Goal: Entertainment & Leisure: Consume media (video, audio)

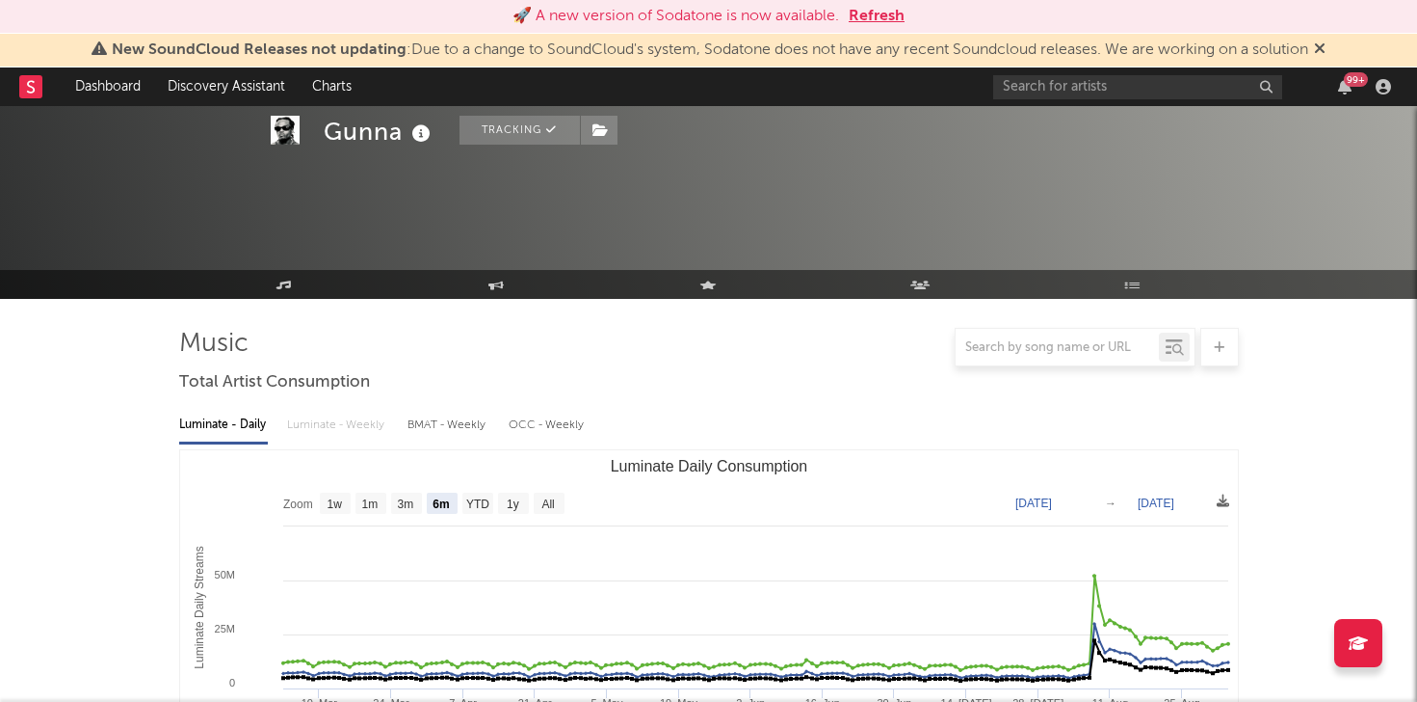
select select "6m"
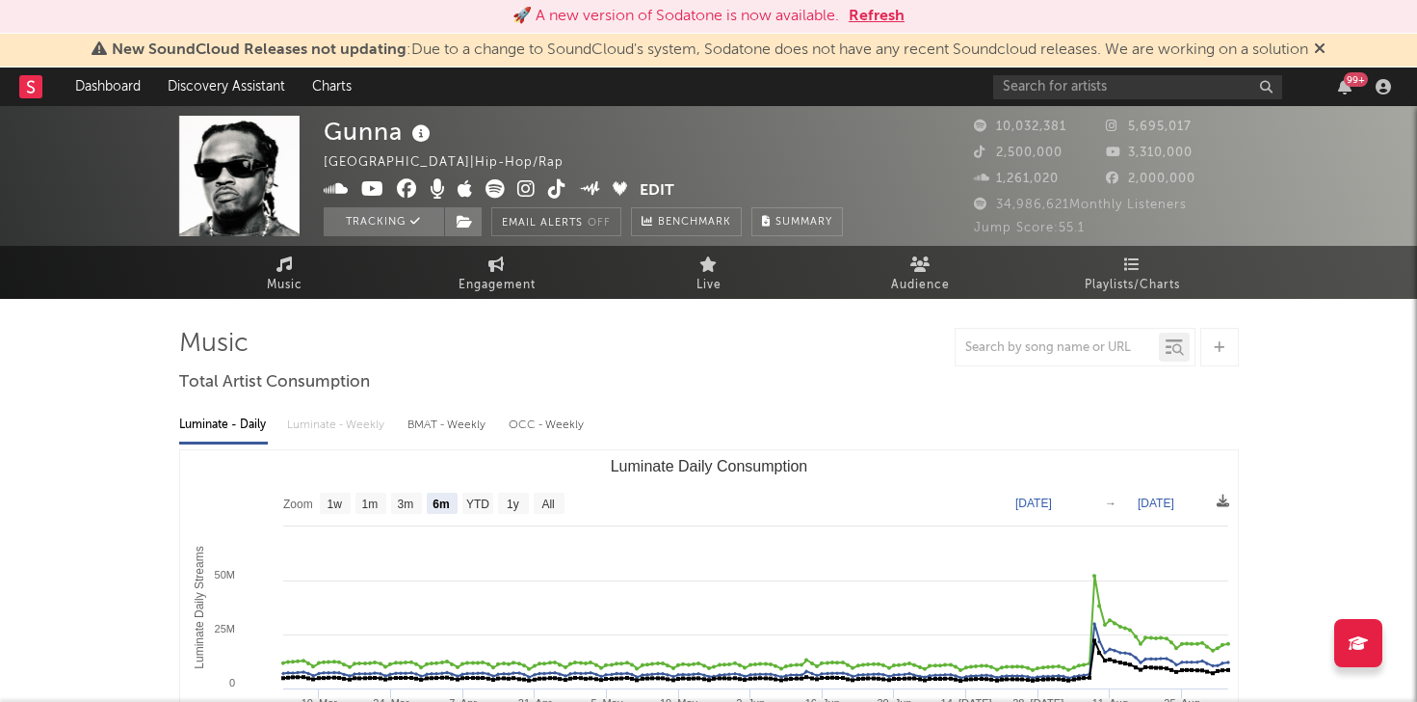
click at [861, 11] on button "Refresh" at bounding box center [877, 16] width 56 height 23
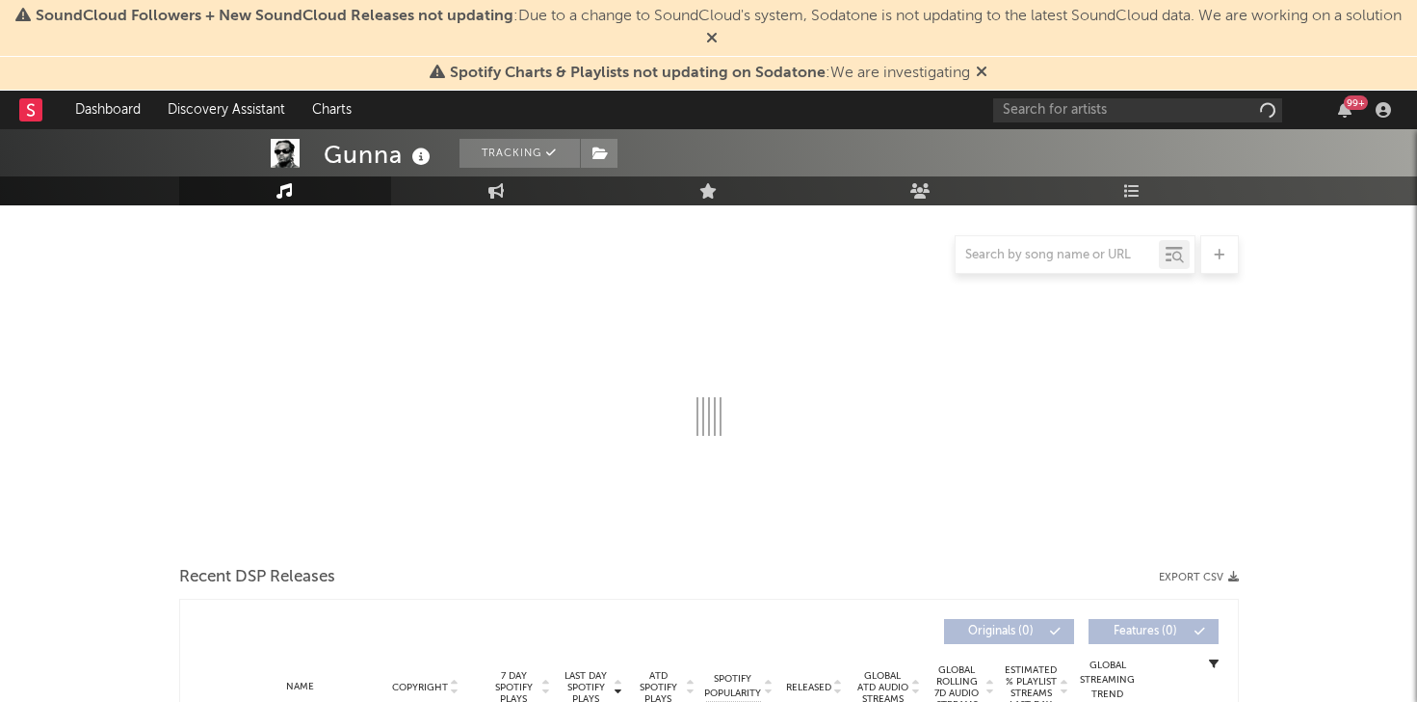
select select "6m"
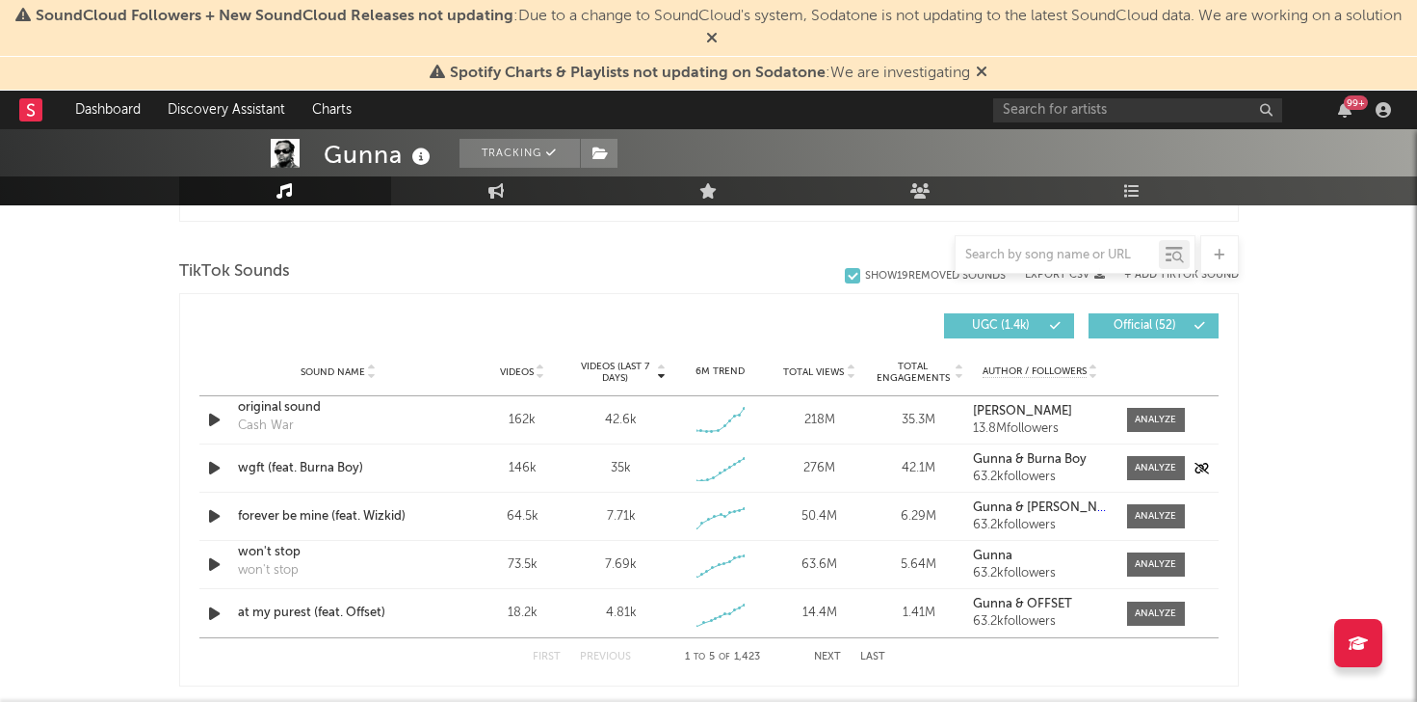
scroll to position [1289, 0]
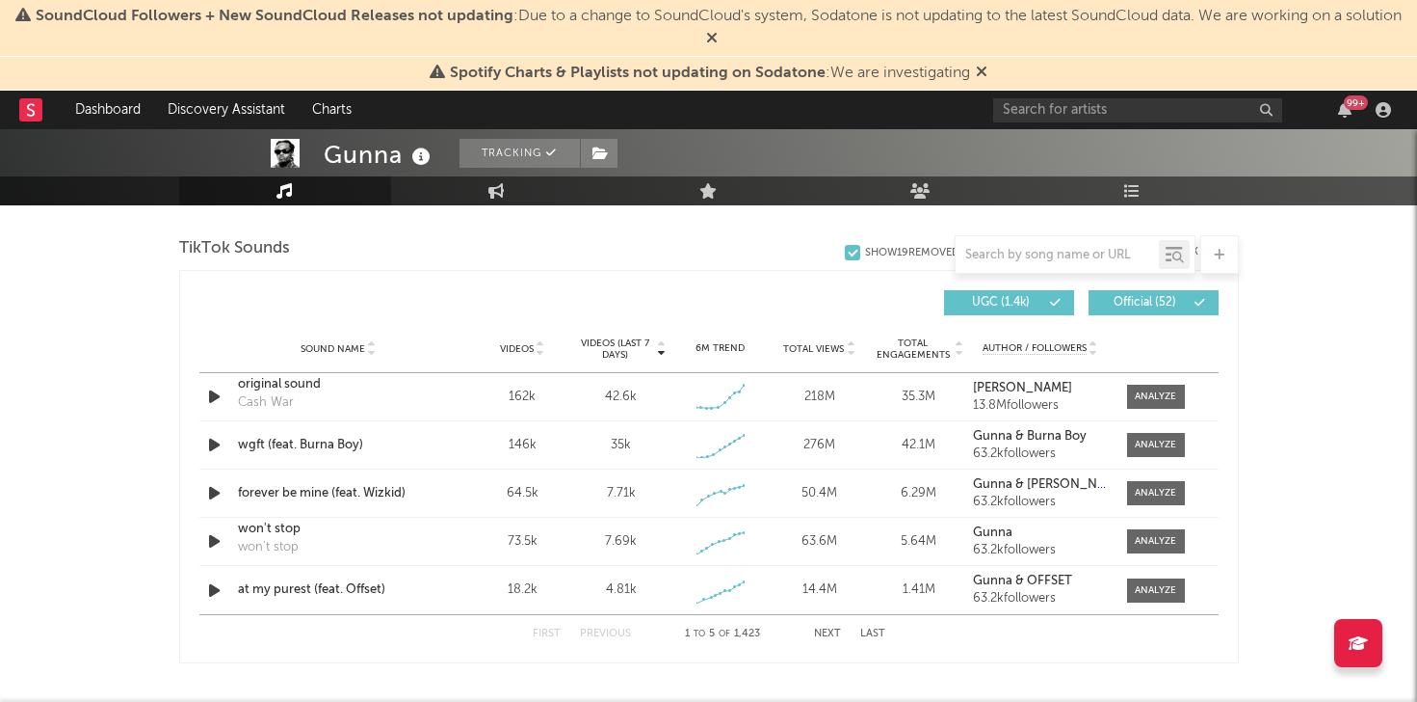
click at [814, 633] on button "Next" at bounding box center [827, 633] width 27 height 11
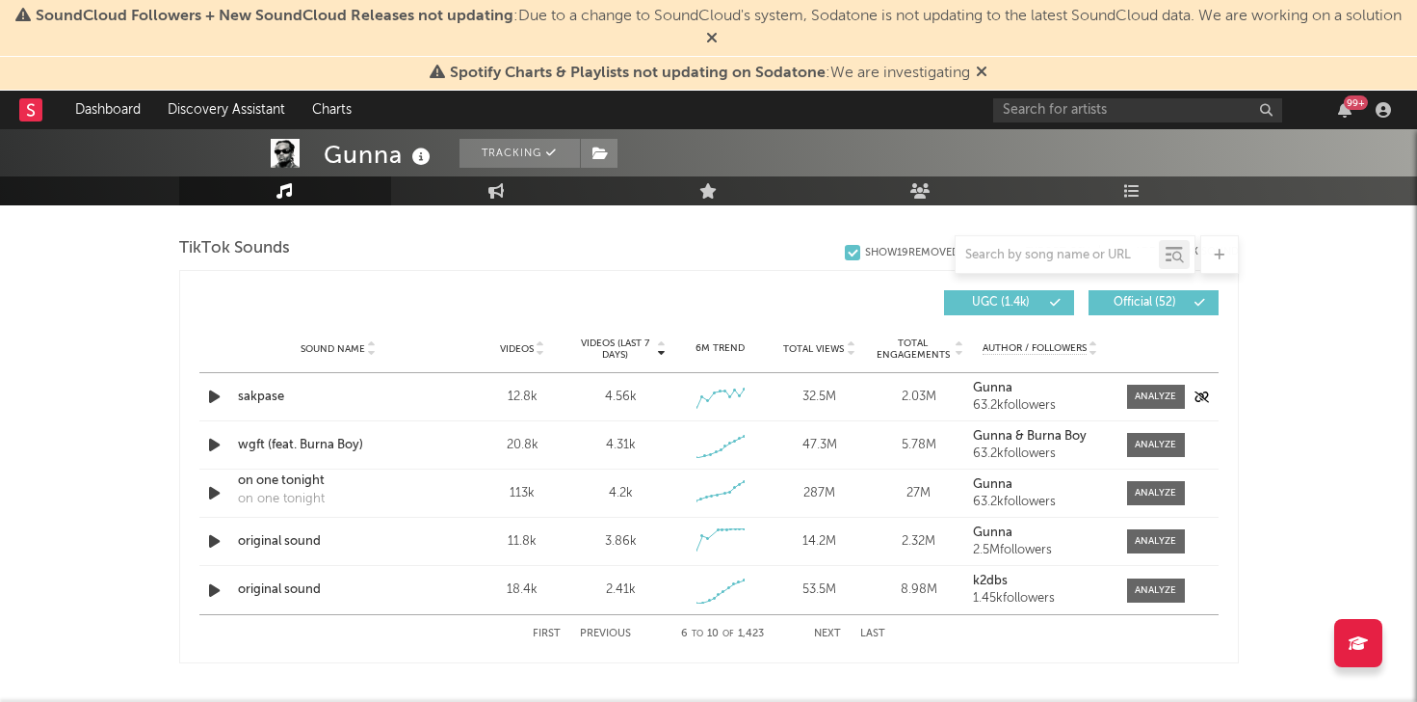
click at [213, 391] on icon "button" at bounding box center [214, 396] width 20 height 24
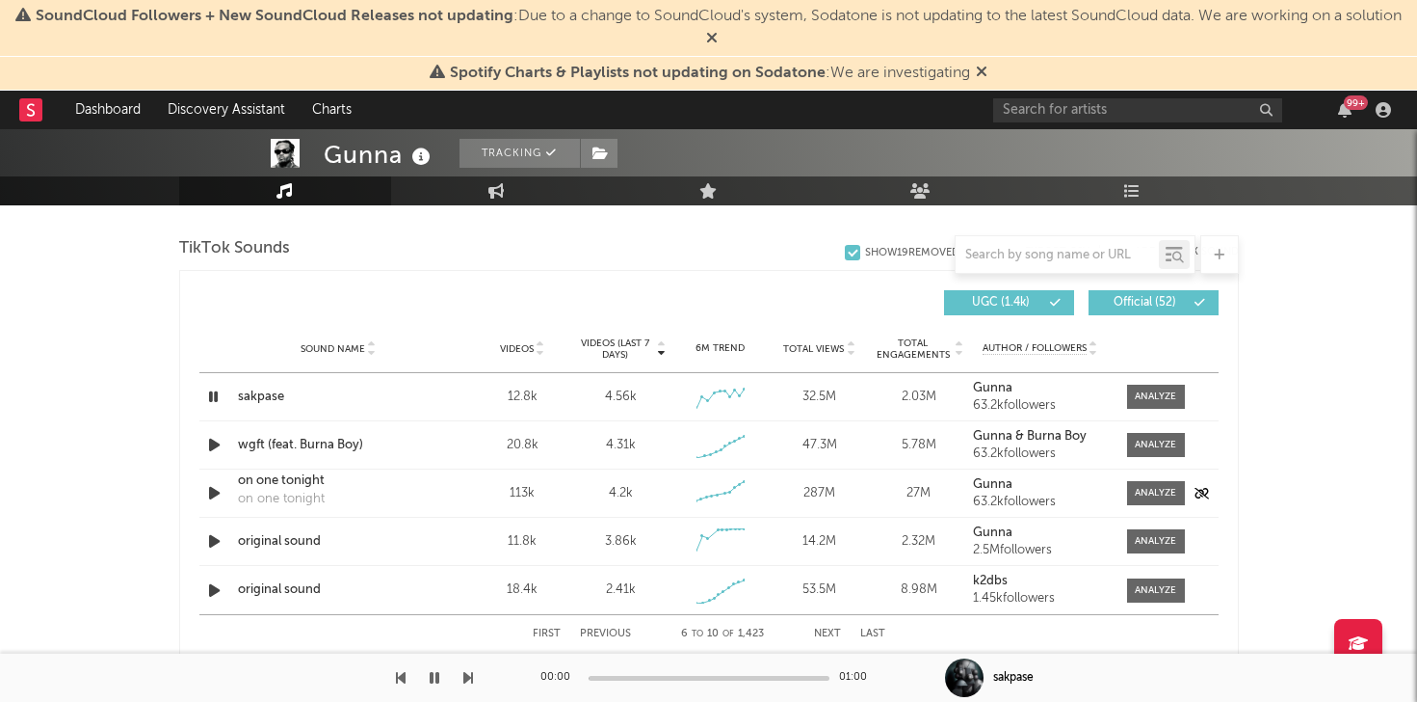
click at [212, 490] on icon "button" at bounding box center [214, 493] width 20 height 24
click at [212, 536] on icon "button" at bounding box center [214, 541] width 20 height 24
click at [216, 584] on icon "button" at bounding box center [214, 590] width 20 height 24
click at [213, 401] on icon "button" at bounding box center [214, 396] width 20 height 24
click at [588, 631] on button "Previous" at bounding box center [605, 633] width 51 height 11
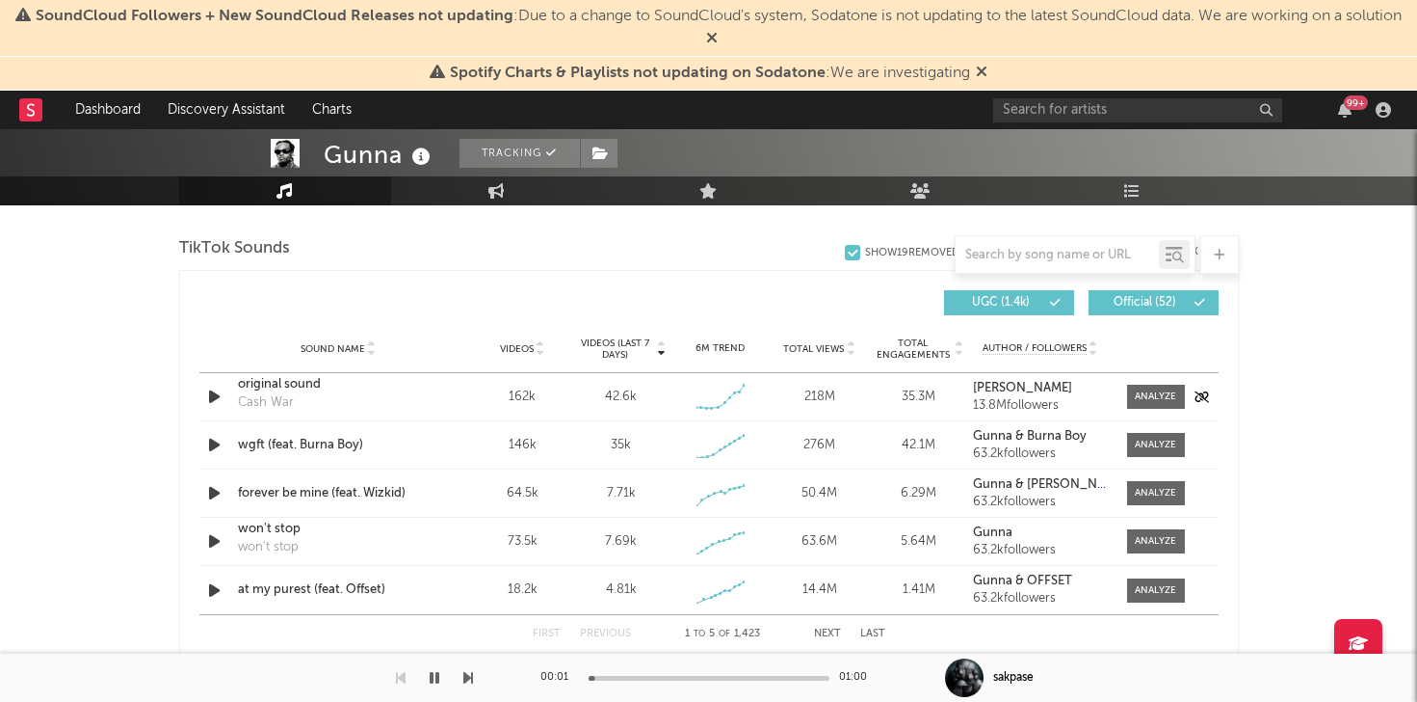
click at [216, 392] on icon "button" at bounding box center [214, 396] width 20 height 24
click at [212, 438] on icon "button" at bounding box center [214, 445] width 20 height 24
click at [211, 394] on icon "button" at bounding box center [214, 396] width 20 height 24
click at [212, 439] on icon "button" at bounding box center [214, 445] width 20 height 24
click at [214, 493] on icon "button" at bounding box center [214, 493] width 20 height 24
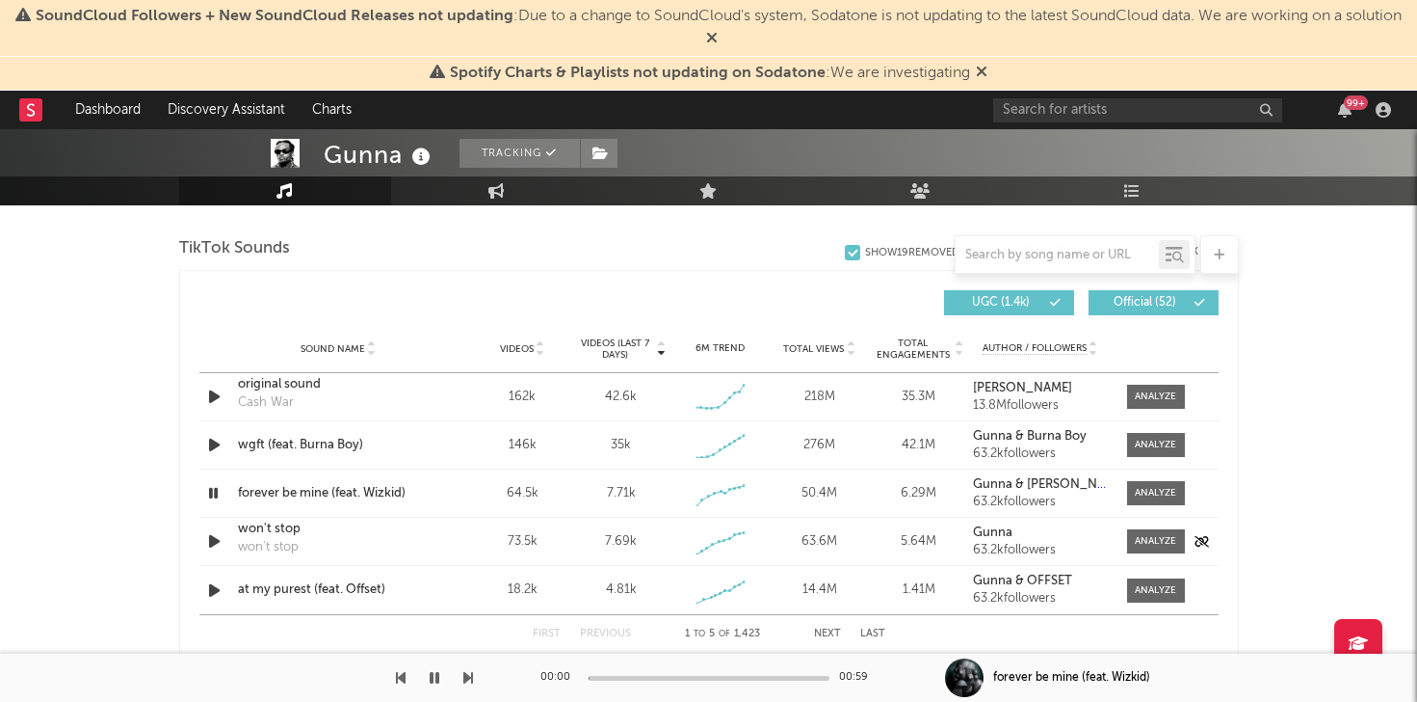
click at [214, 532] on icon "button" at bounding box center [214, 541] width 20 height 24
click at [213, 588] on icon "button" at bounding box center [214, 590] width 20 height 24
click at [213, 392] on icon "button" at bounding box center [214, 396] width 20 height 24
click at [213, 393] on icon "button" at bounding box center [213, 396] width 18 height 24
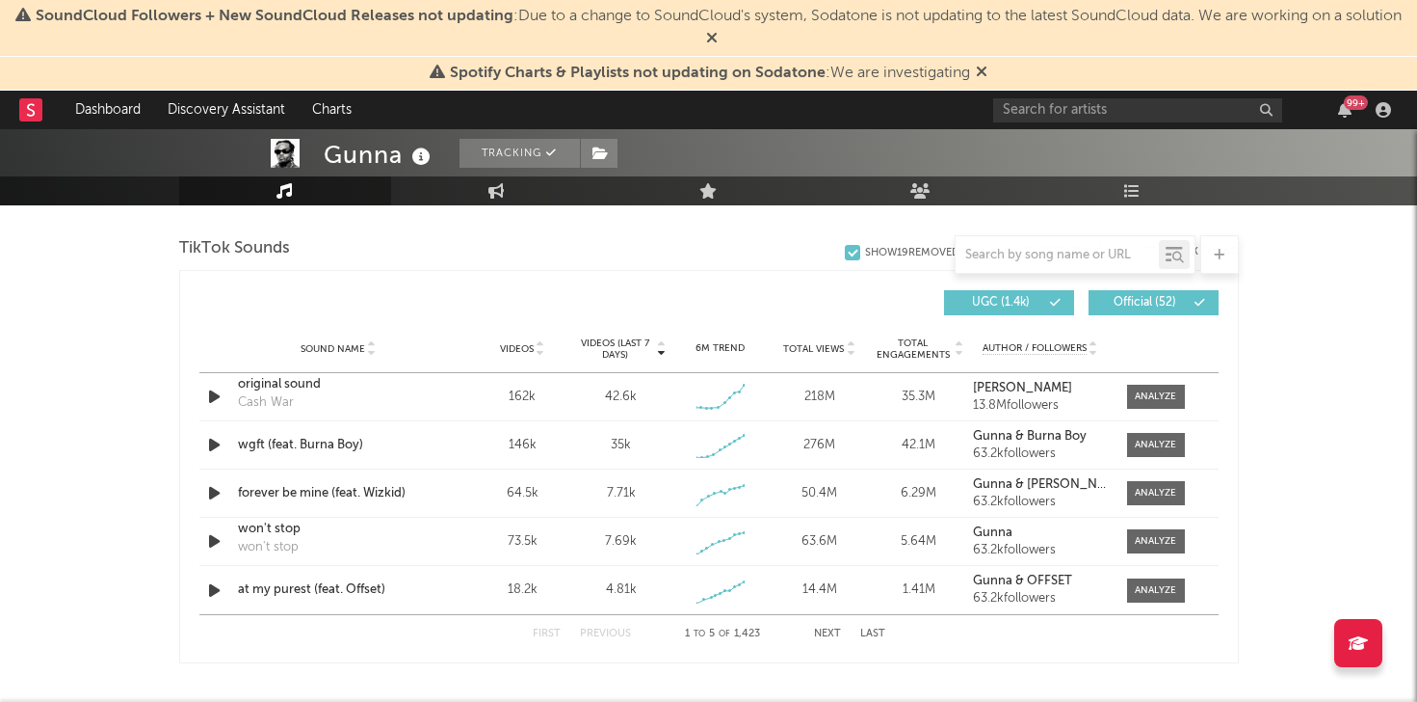
click at [828, 634] on button "Next" at bounding box center [827, 633] width 27 height 11
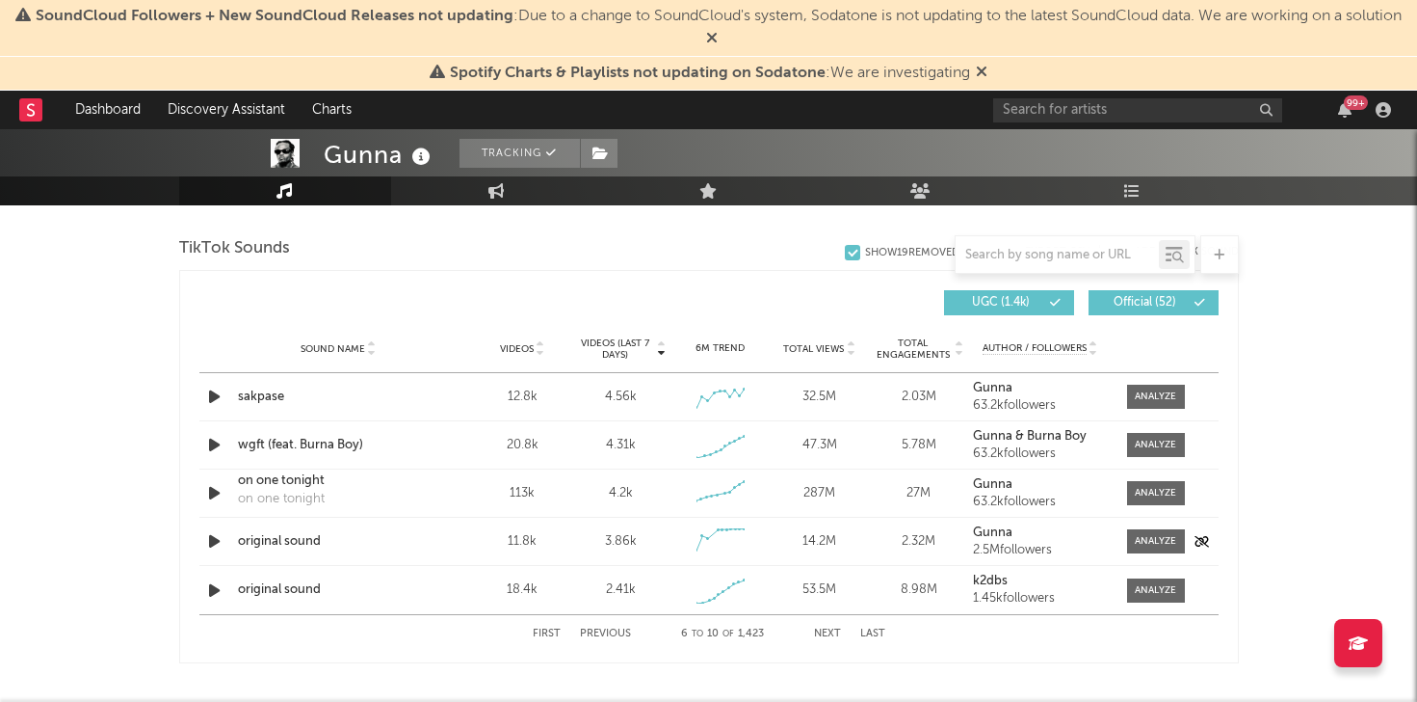
click at [214, 536] on icon "button" at bounding box center [214, 541] width 20 height 24
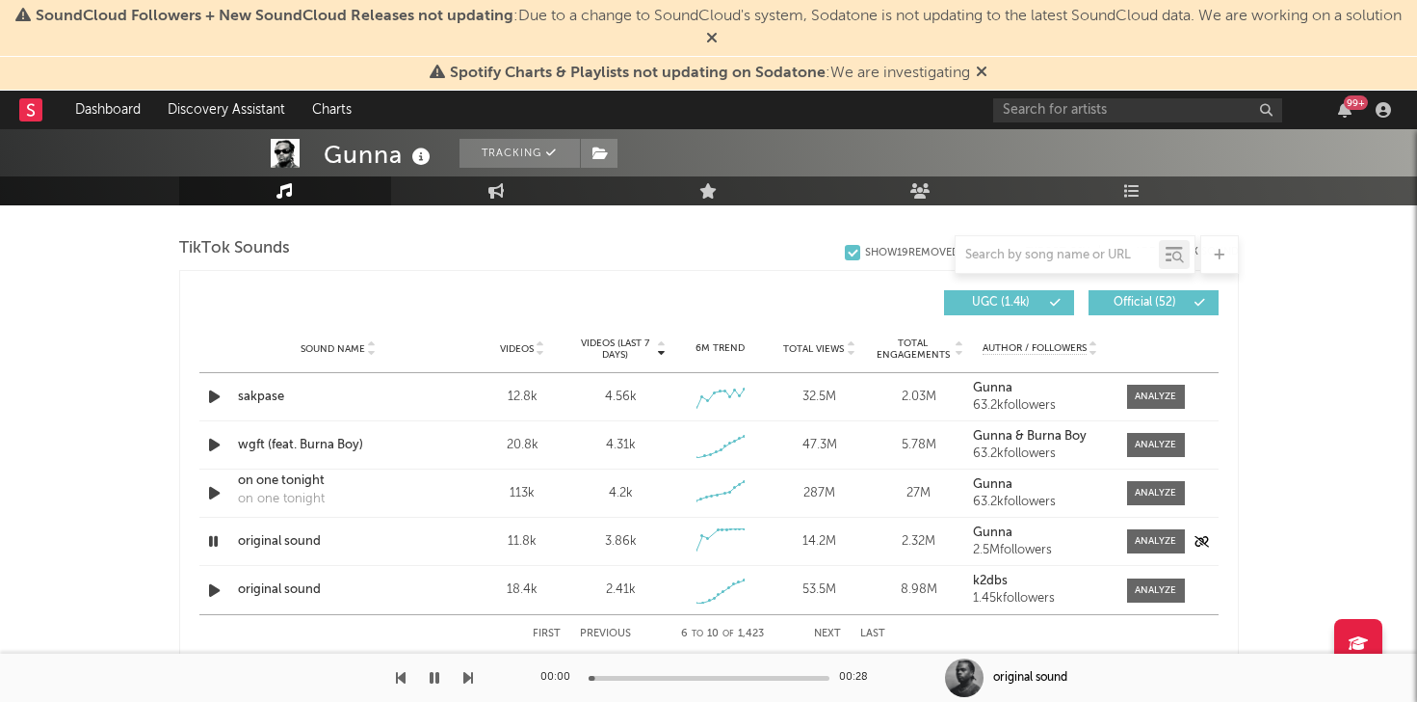
click at [212, 540] on icon "button" at bounding box center [213, 541] width 18 height 24
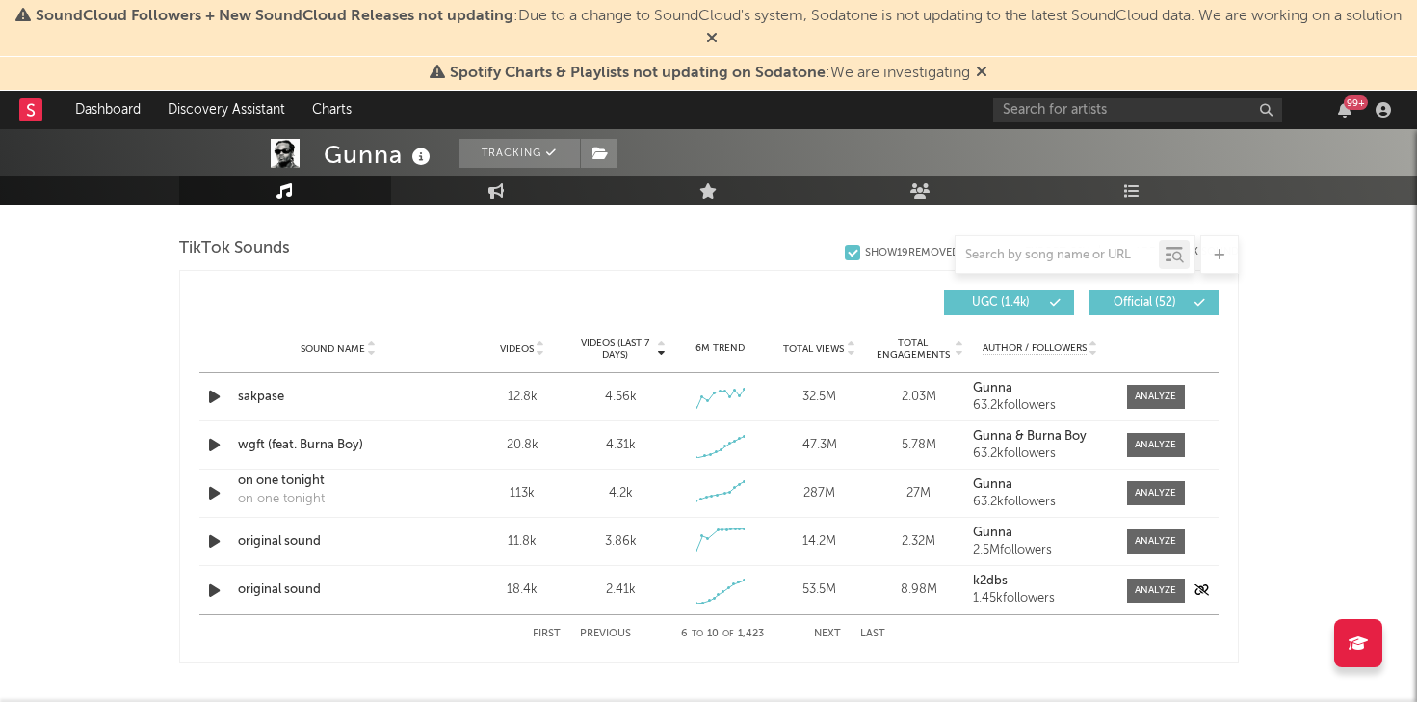
click at [217, 591] on icon "button" at bounding box center [214, 590] width 20 height 24
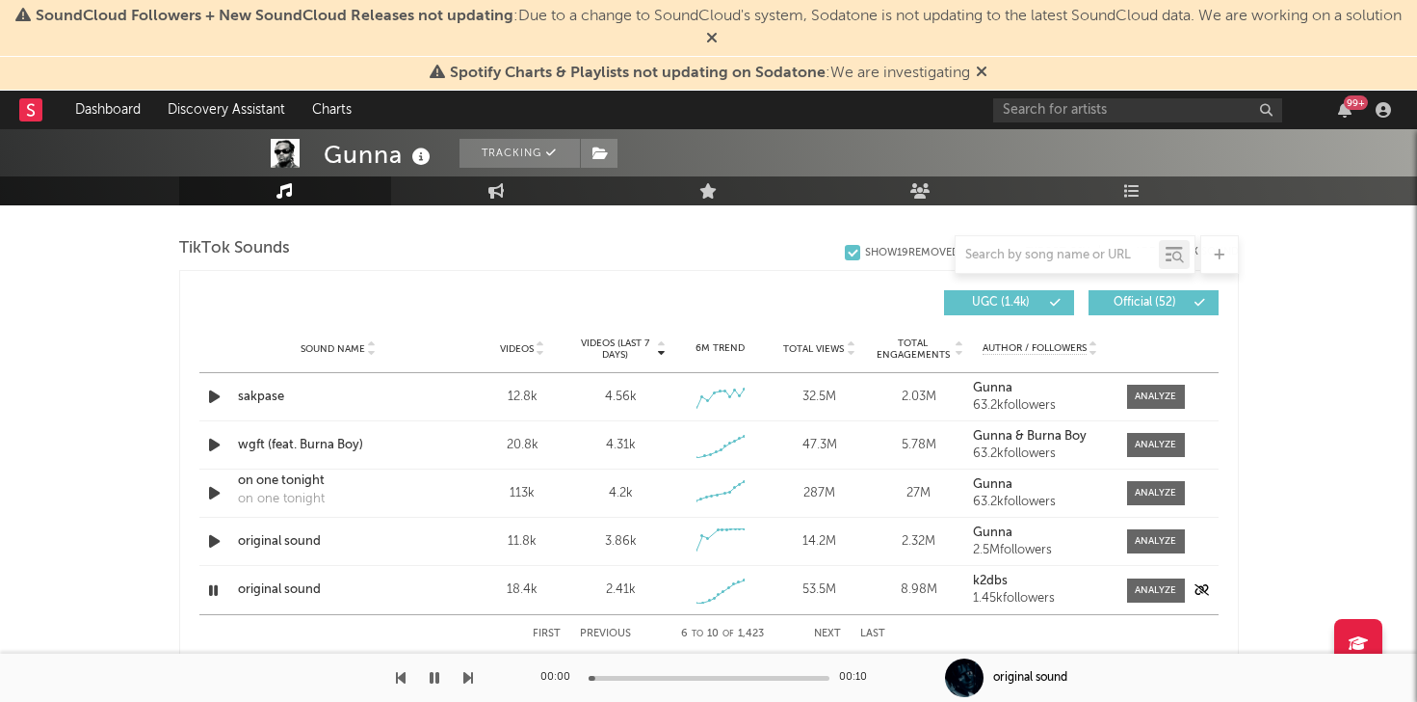
click at [217, 591] on icon "button" at bounding box center [213, 590] width 18 height 24
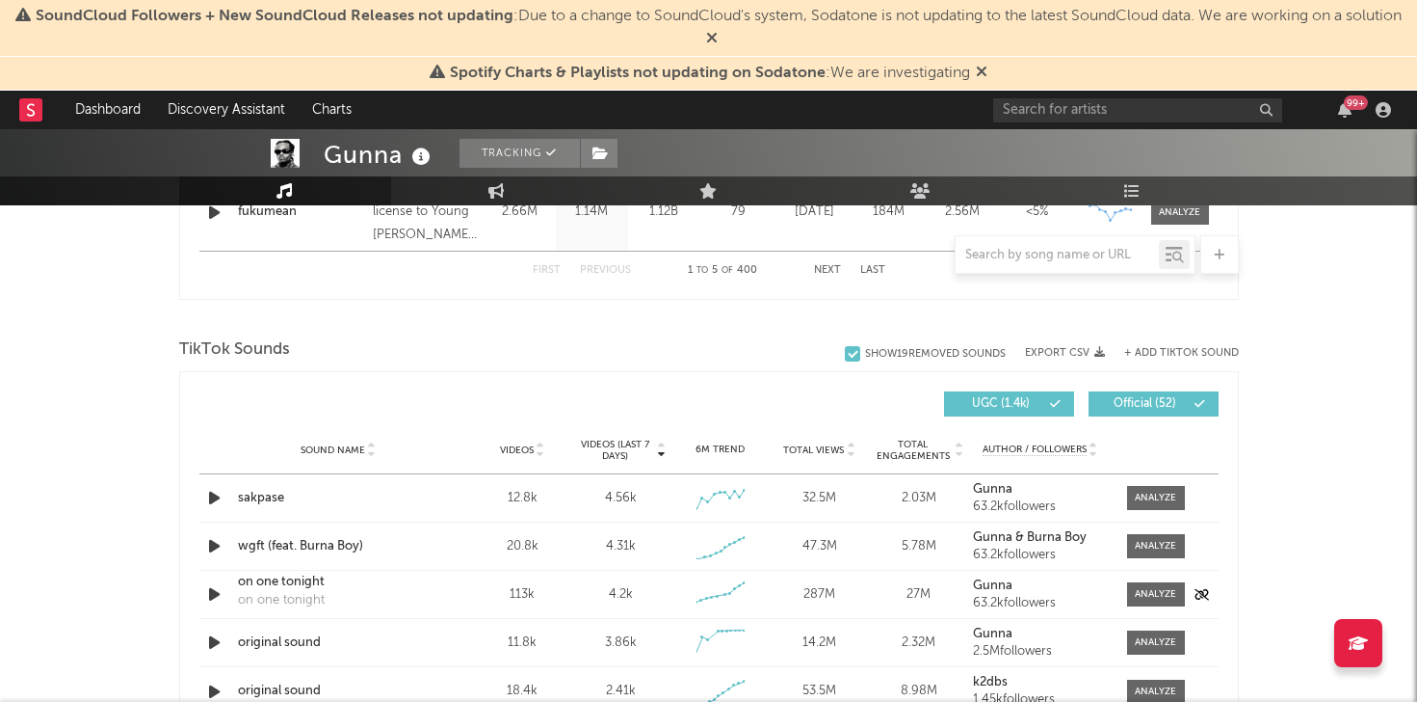
scroll to position [1186, 0]
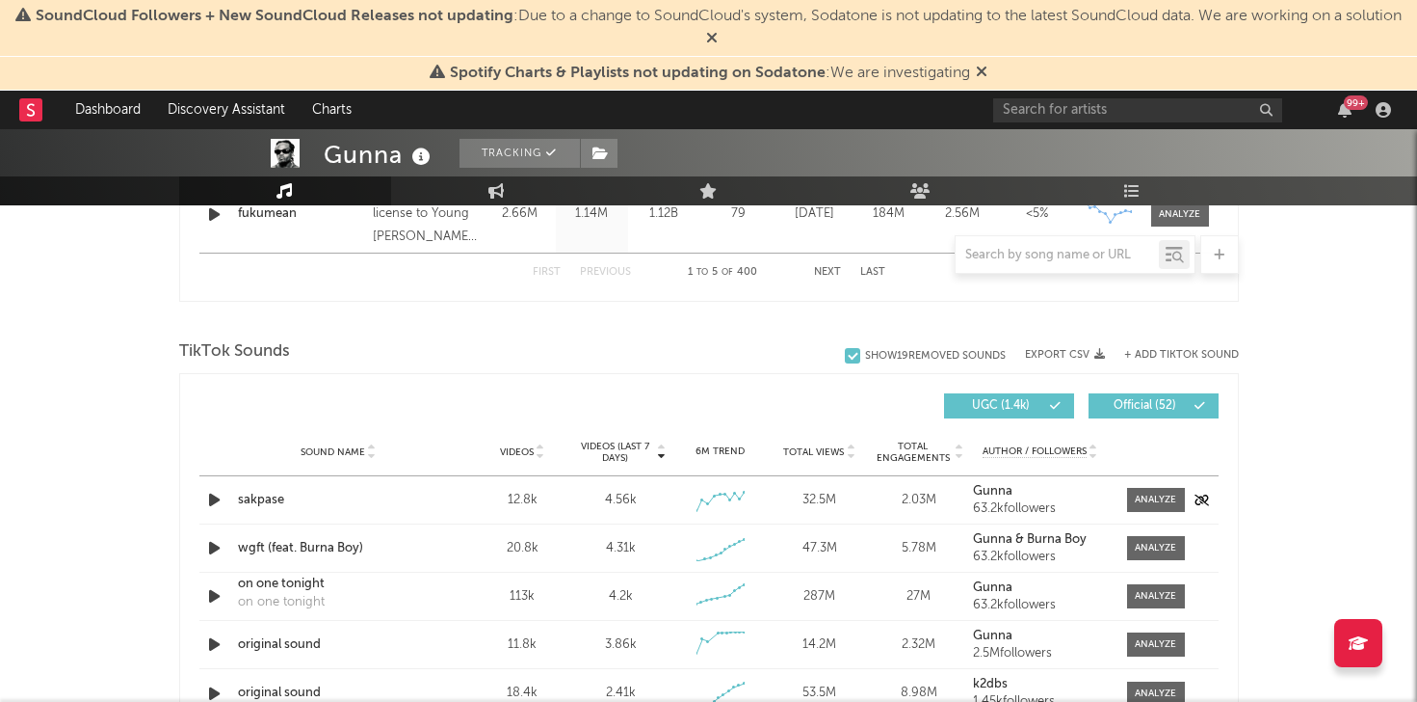
click at [219, 499] on icon "button" at bounding box center [214, 500] width 20 height 24
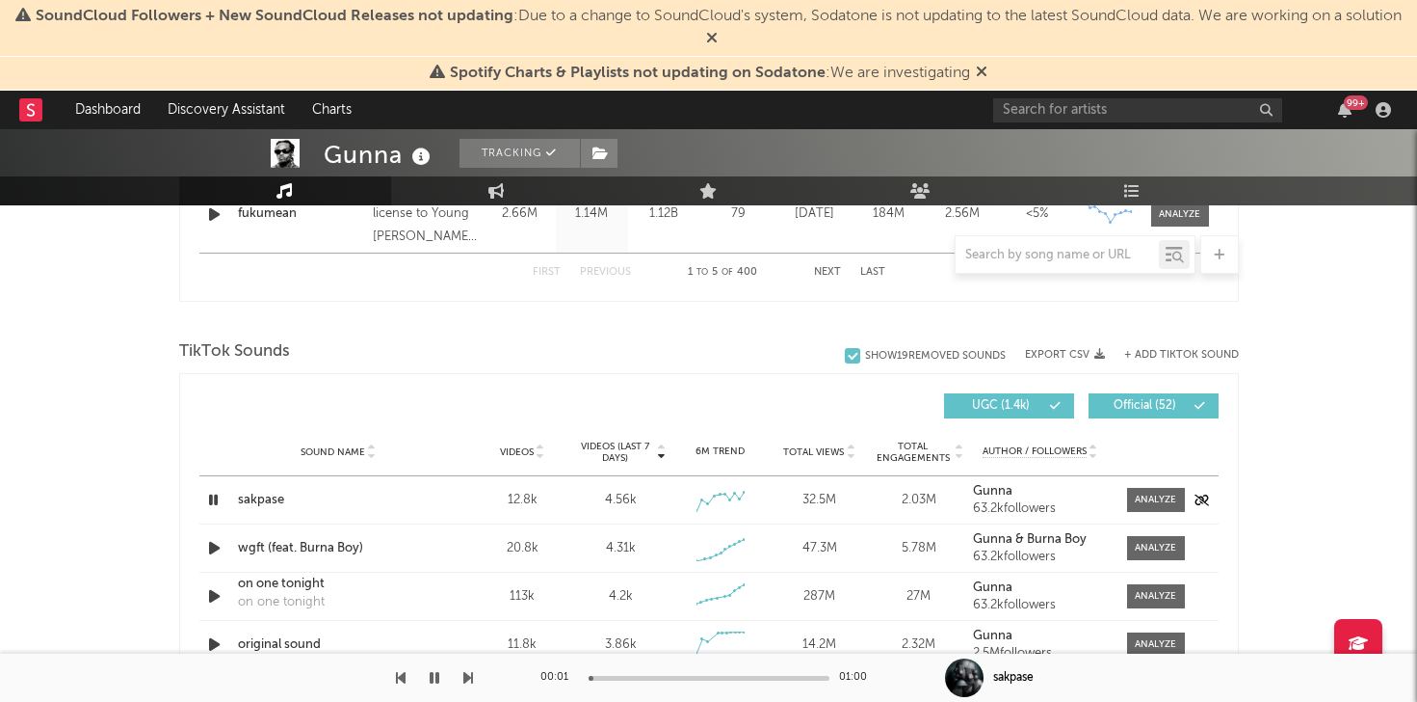
click at [204, 493] on icon "button" at bounding box center [213, 500] width 18 height 24
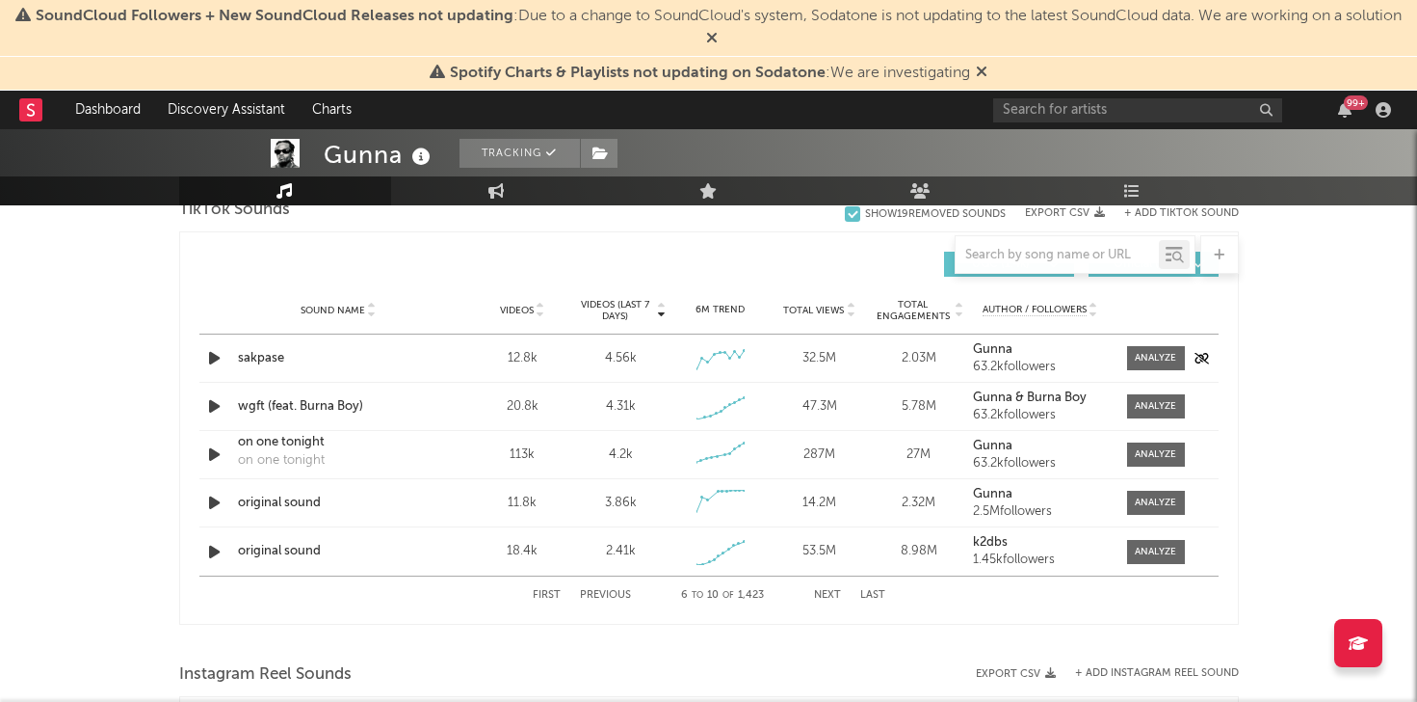
scroll to position [1330, 0]
click at [582, 582] on div "First Previous 6 to 10 of 1,423 Next Last" at bounding box center [709, 593] width 353 height 38
click at [601, 593] on button "Previous" at bounding box center [605, 593] width 51 height 11
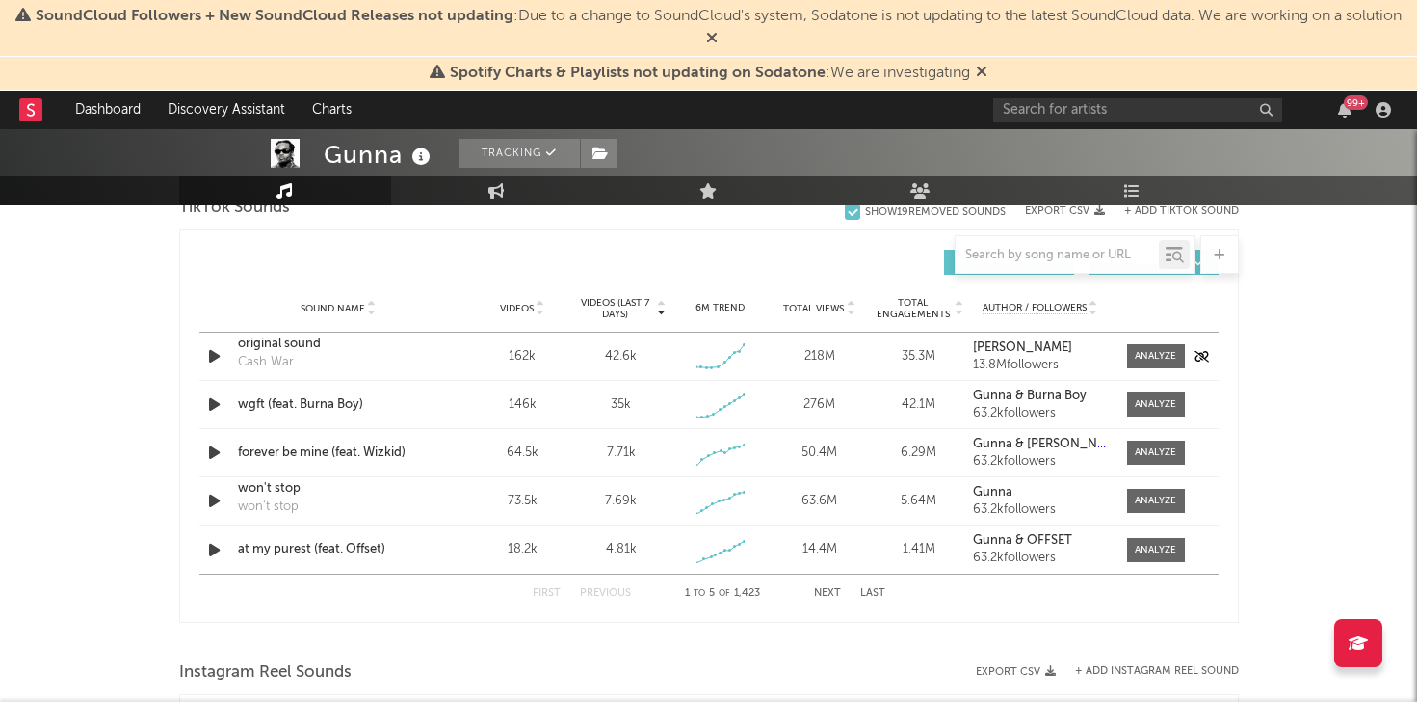
click at [273, 349] on div "original sound" at bounding box center [338, 343] width 201 height 19
